Goal: Find specific page/section: Find specific page/section

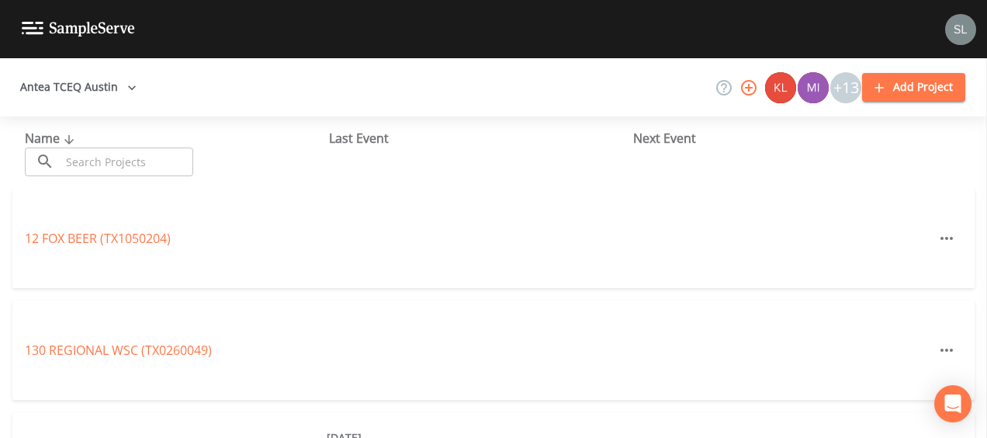
click at [87, 168] on input "text" at bounding box center [127, 161] width 133 height 29
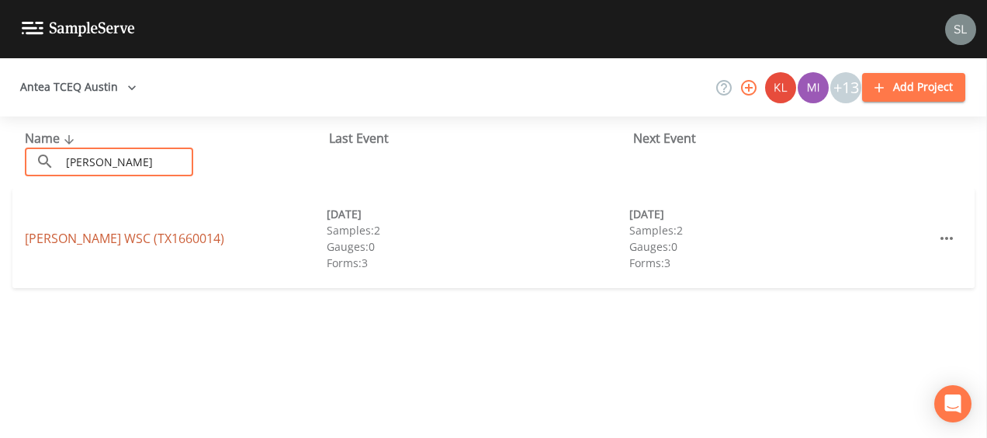
type input "[PERSON_NAME]"
click at [63, 237] on link "[PERSON_NAME] WSC (TX1660014)" at bounding box center [124, 238] width 199 height 17
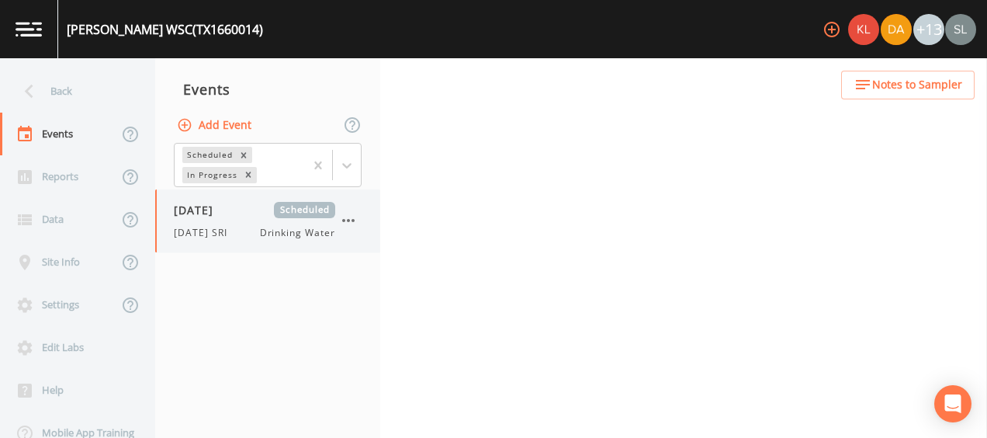
click at [239, 227] on div "[DATE] SRI Drinking Water" at bounding box center [254, 233] width 161 height 14
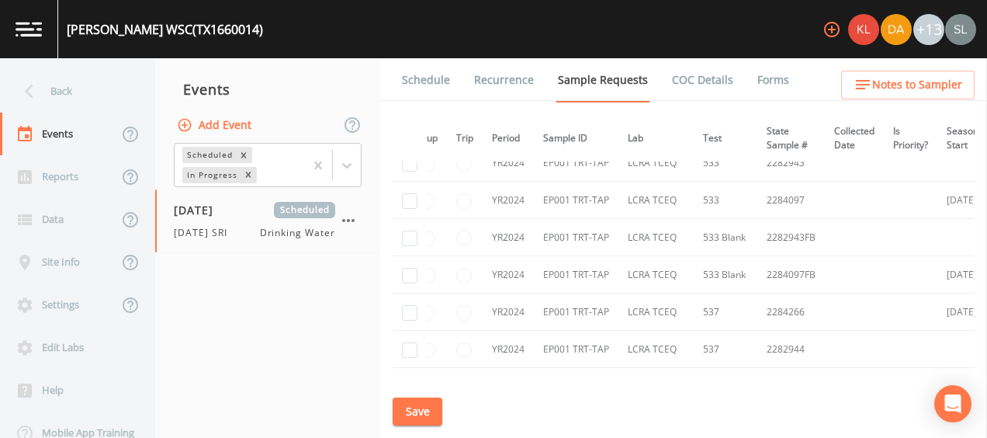
scroll to position [0, 17]
